Goal: Navigation & Orientation: Find specific page/section

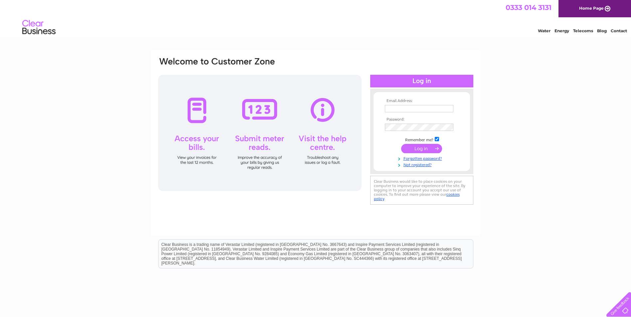
click at [439, 50] on div "Email Address: Password:" at bounding box center [315, 143] width 329 height 186
click at [527, 168] on div "Email Address: Password:" at bounding box center [315, 200] width 631 height 300
click at [620, 31] on link "Contact" at bounding box center [619, 30] width 16 height 5
click at [410, 55] on div "Email Address: Password:" at bounding box center [315, 143] width 329 height 186
click at [584, 13] on link "Home Page" at bounding box center [595, 8] width 73 height 17
